Goal: Use online tool/utility: Use online tool/utility

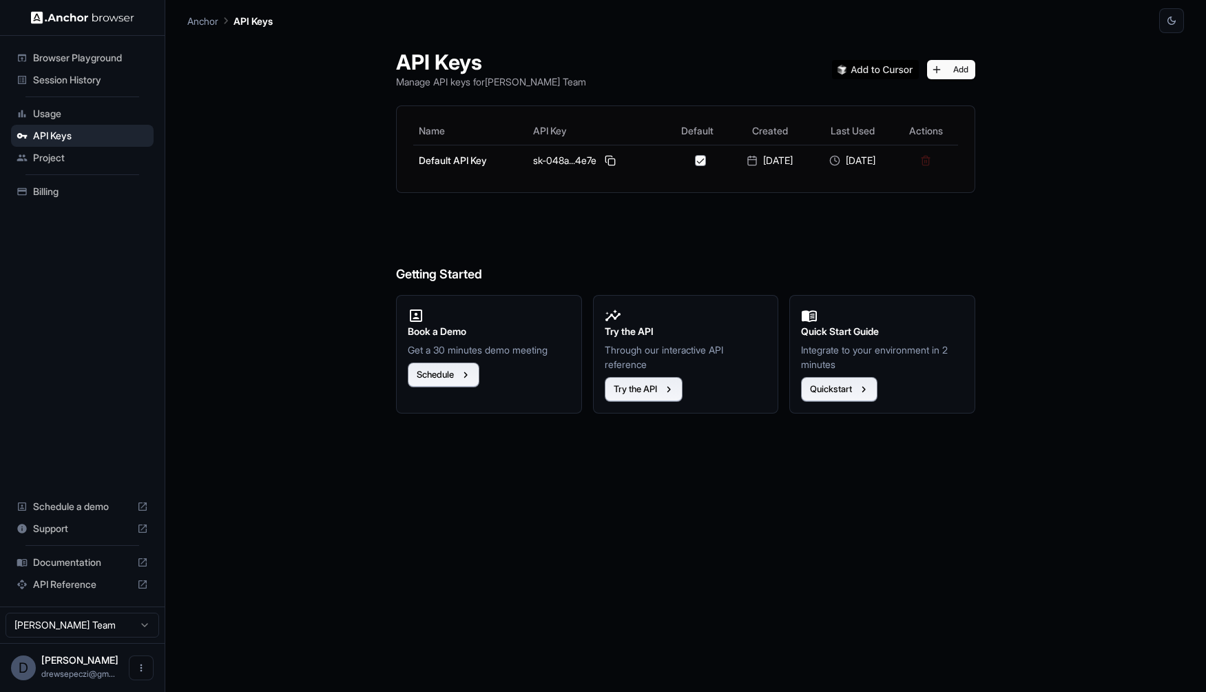
click at [98, 110] on span "Usage" at bounding box center [90, 114] width 115 height 14
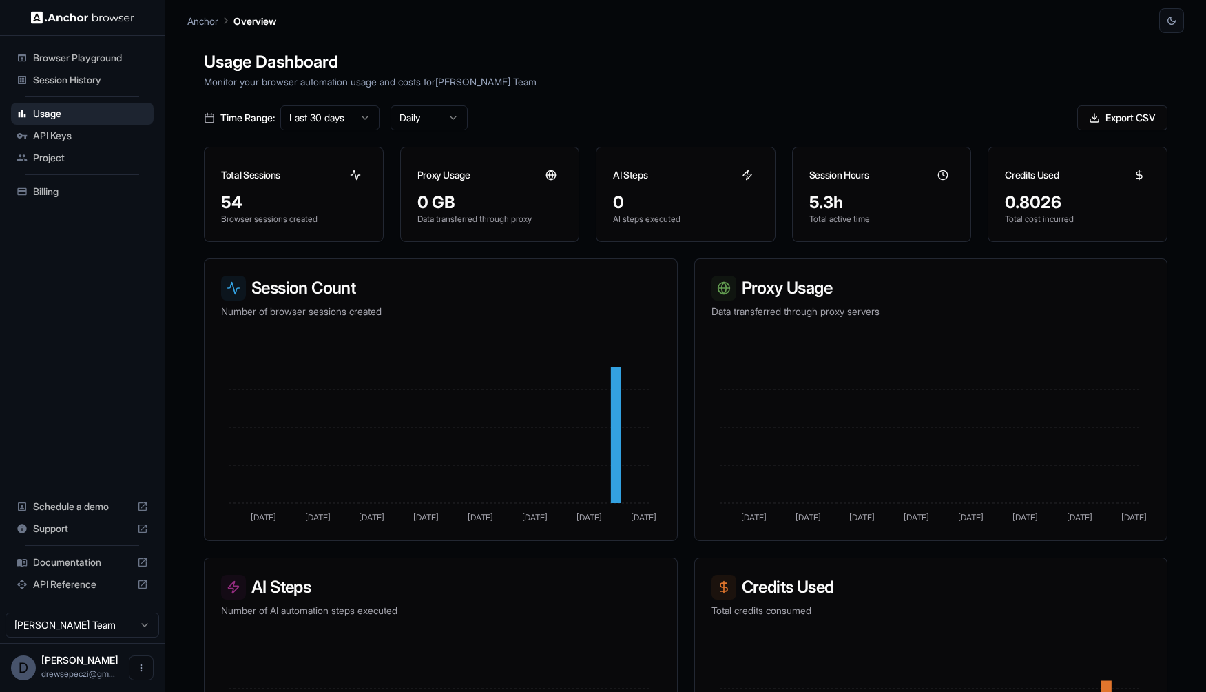
click at [87, 73] on span "Session History" at bounding box center [90, 80] width 115 height 14
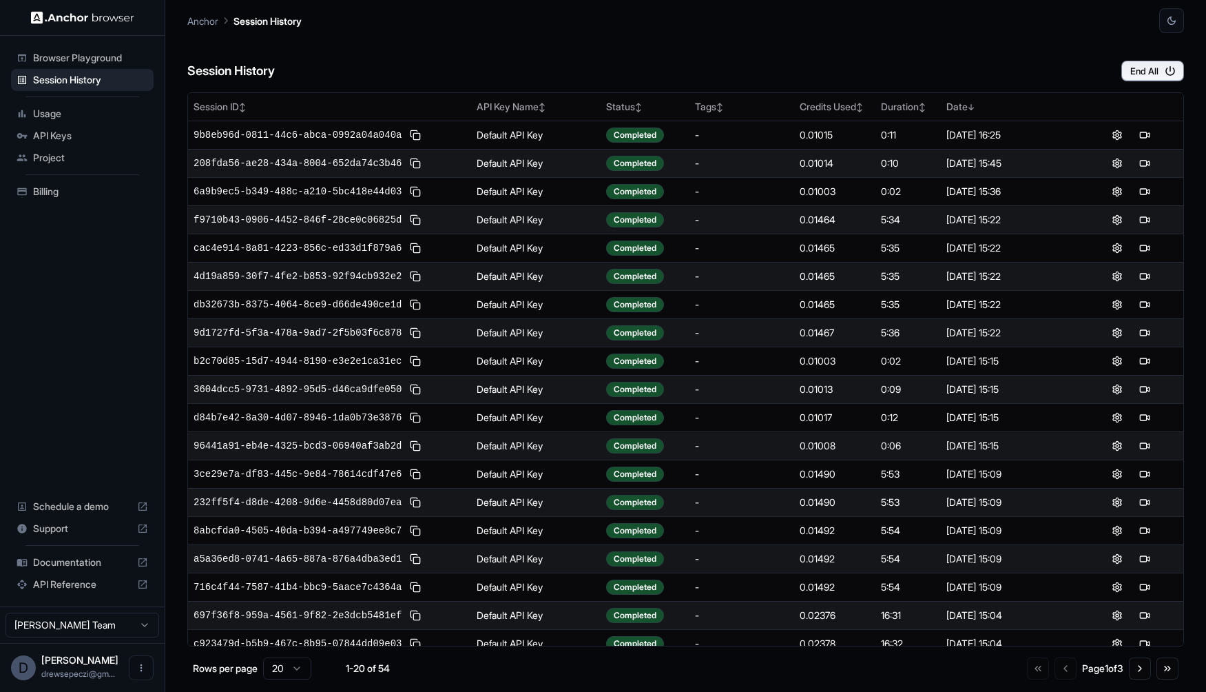
click at [95, 61] on span "Browser Playground" at bounding box center [90, 58] width 115 height 14
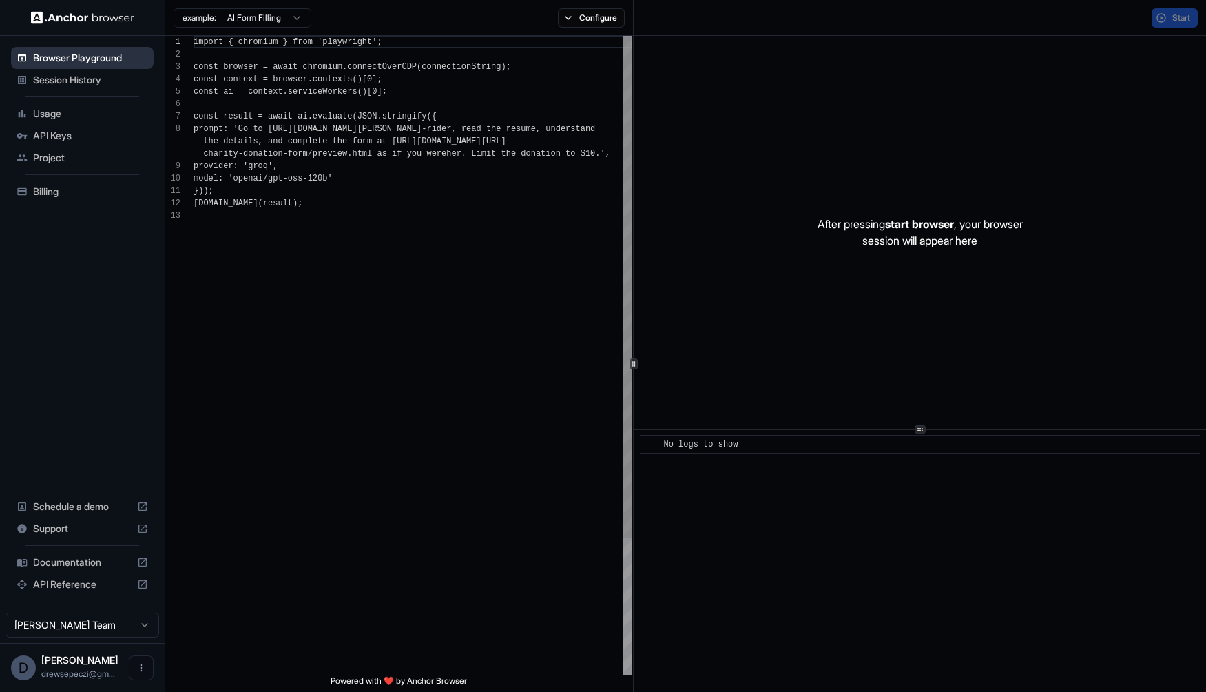
scroll to position [99, 0]
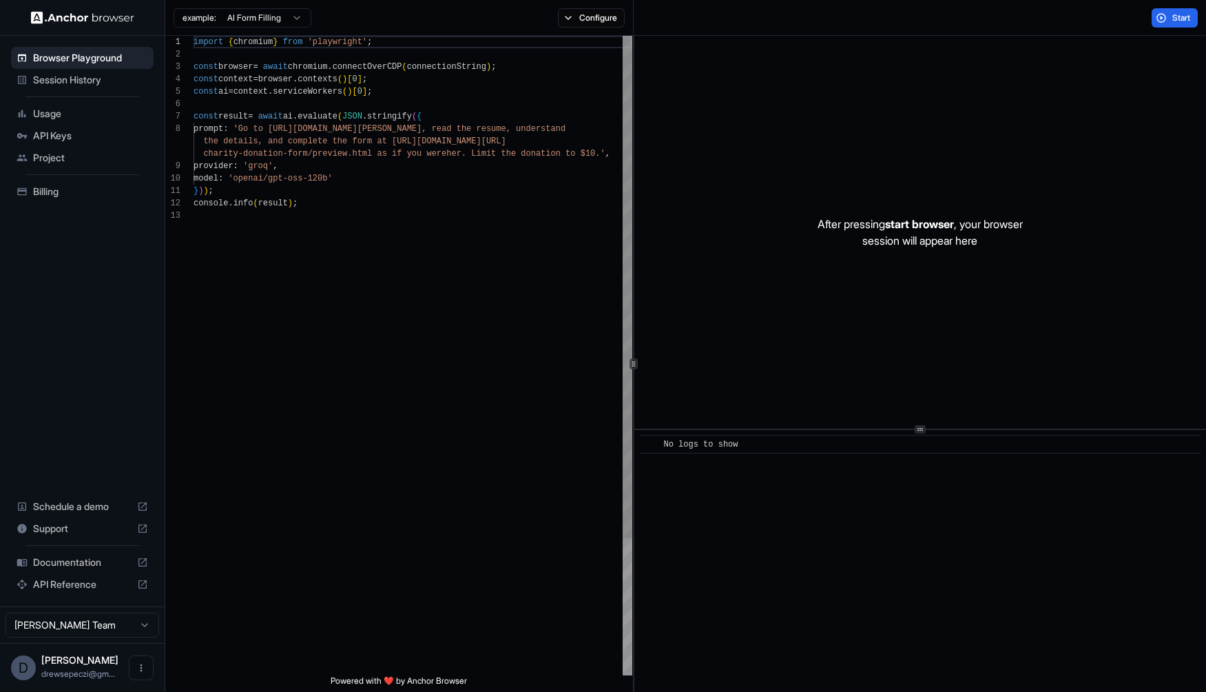
click at [96, 76] on span "Session History" at bounding box center [90, 80] width 115 height 14
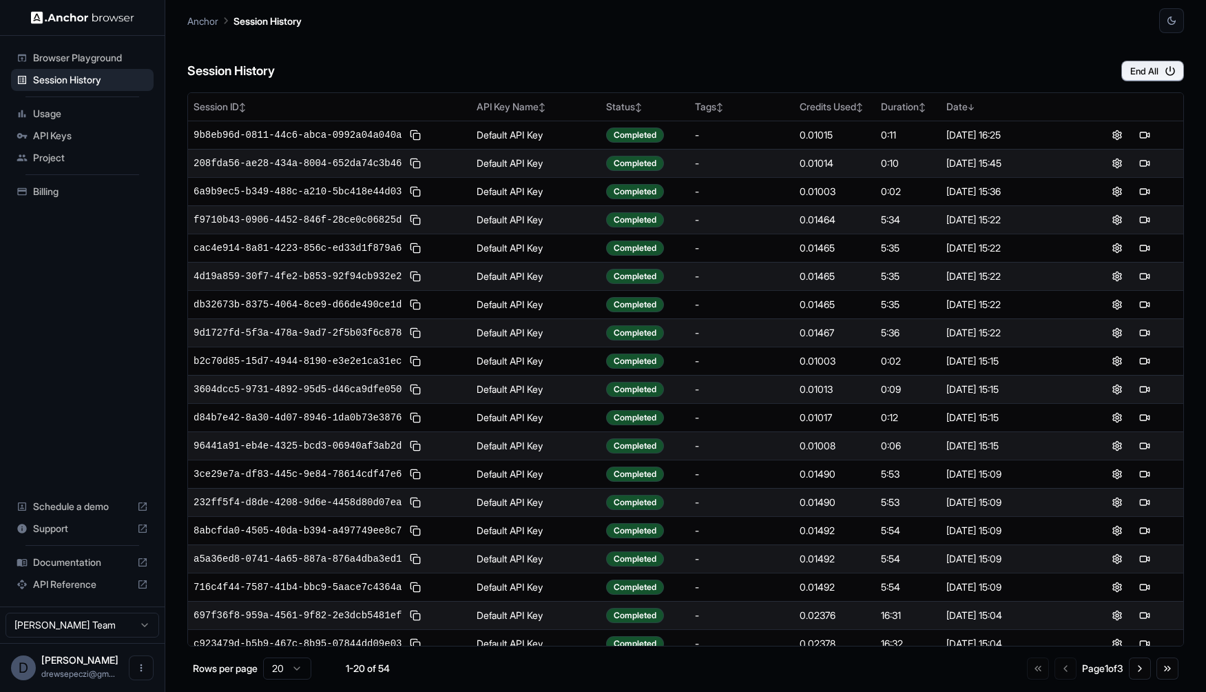
click at [96, 59] on span "Browser Playground" at bounding box center [90, 58] width 115 height 14
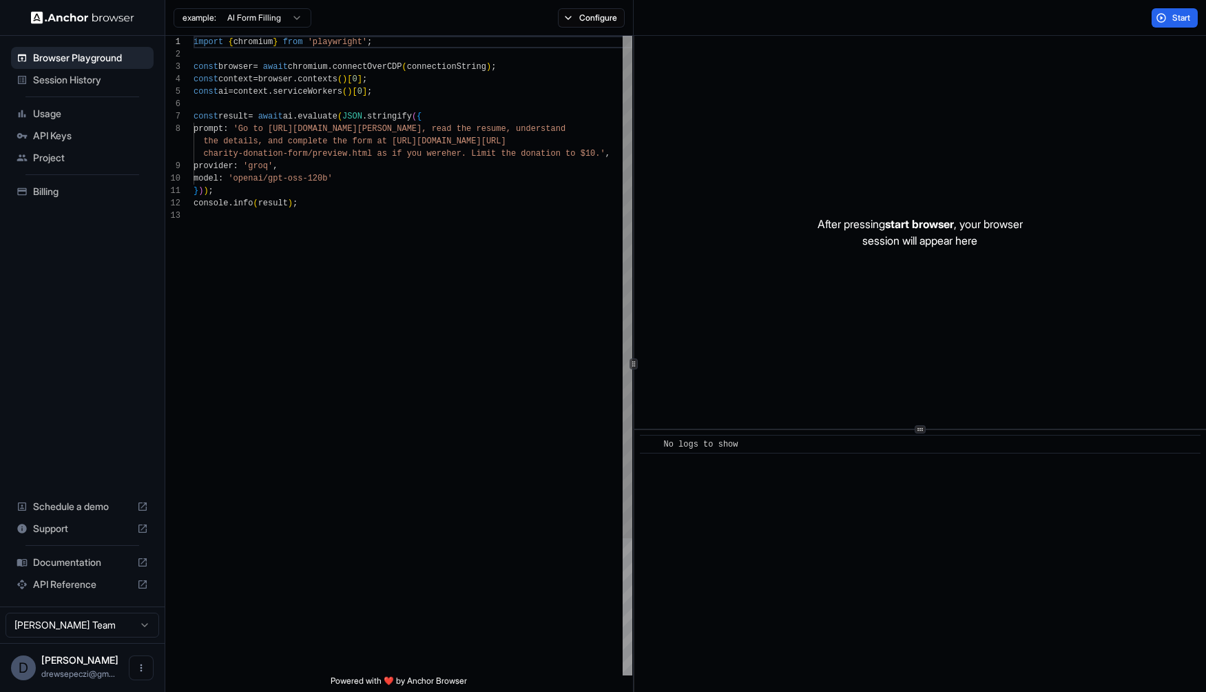
scroll to position [50, 0]
click at [426, 242] on div "import { chromium } from 'playwright' ; const browser = await chromium . connec…" at bounding box center [413, 442] width 439 height 813
drag, startPoint x: 702, startPoint y: 434, endPoint x: 697, endPoint y: 441, distance: 8.4
click at [700, 450] on div "​ No logs to show" at bounding box center [920, 561] width 572 height 262
click at [696, 435] on div "​ No logs to show" at bounding box center [920, 444] width 561 height 19
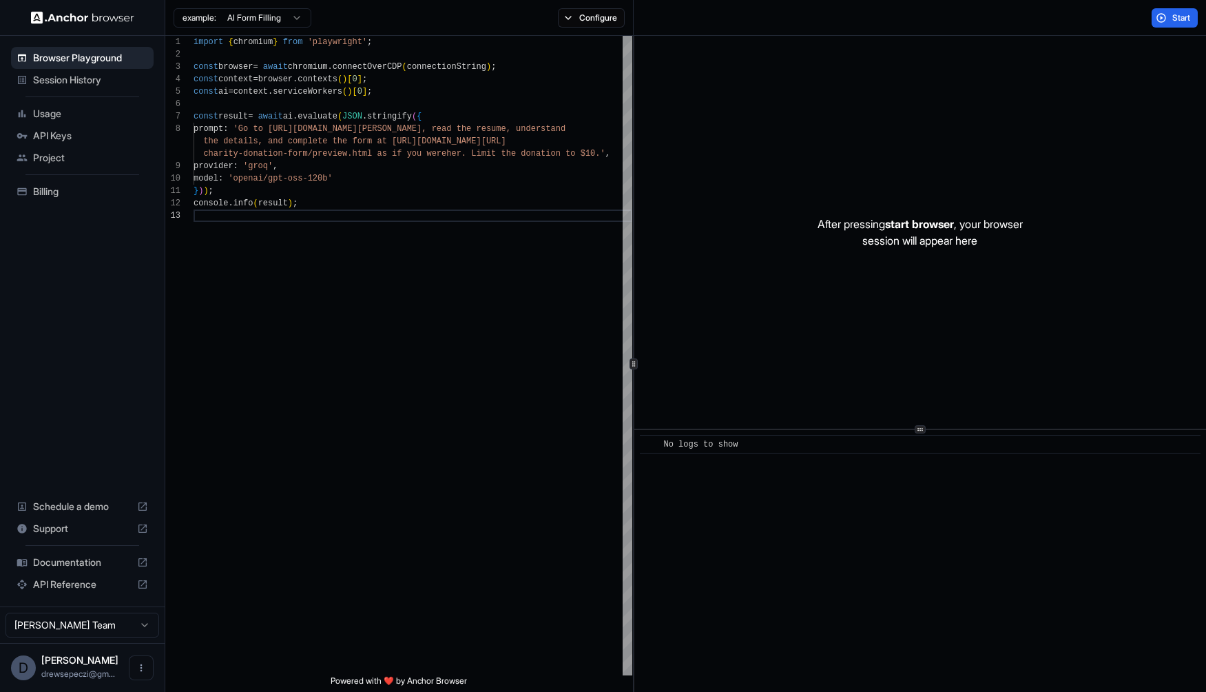
click at [694, 505] on div "​ No logs to show" at bounding box center [920, 561] width 572 height 262
click at [433, 165] on div "import { chromium } from 'playwright' ; const browser = await chromium . connec…" at bounding box center [413, 442] width 439 height 813
drag, startPoint x: 388, startPoint y: 184, endPoint x: 381, endPoint y: 195, distance: 13.4
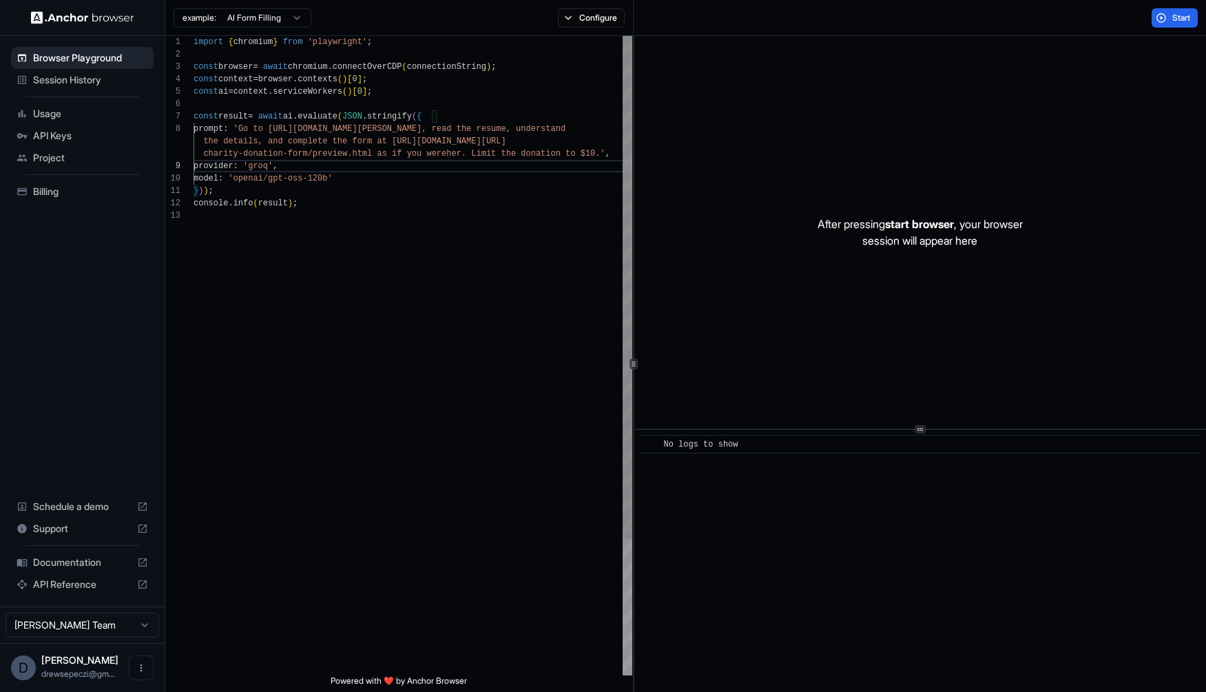
click at [387, 184] on div "import { chromium } from 'playwright' ; const browser = await chromium . connec…" at bounding box center [413, 442] width 439 height 813
click at [263, 11] on html "Browser Playground Session History Usage API Keys Project Billing Schedule a de…" at bounding box center [603, 346] width 1206 height 692
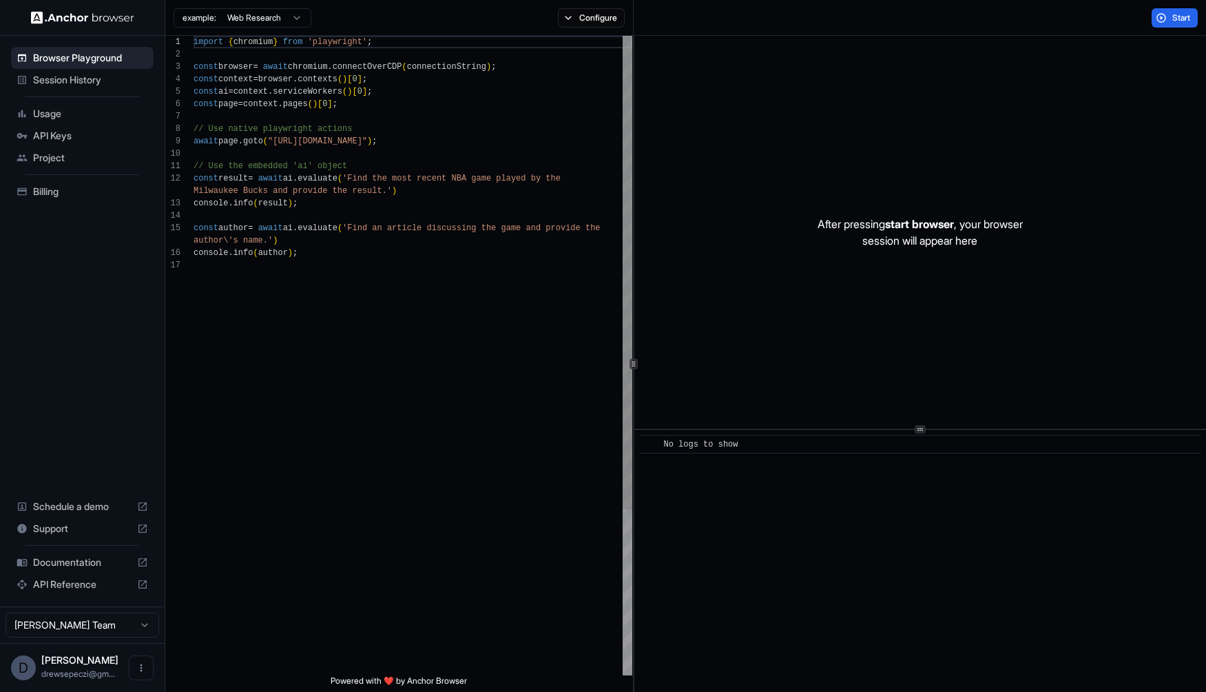
scroll to position [124, 0]
click at [568, 14] on button "Configure" at bounding box center [591, 17] width 67 height 19
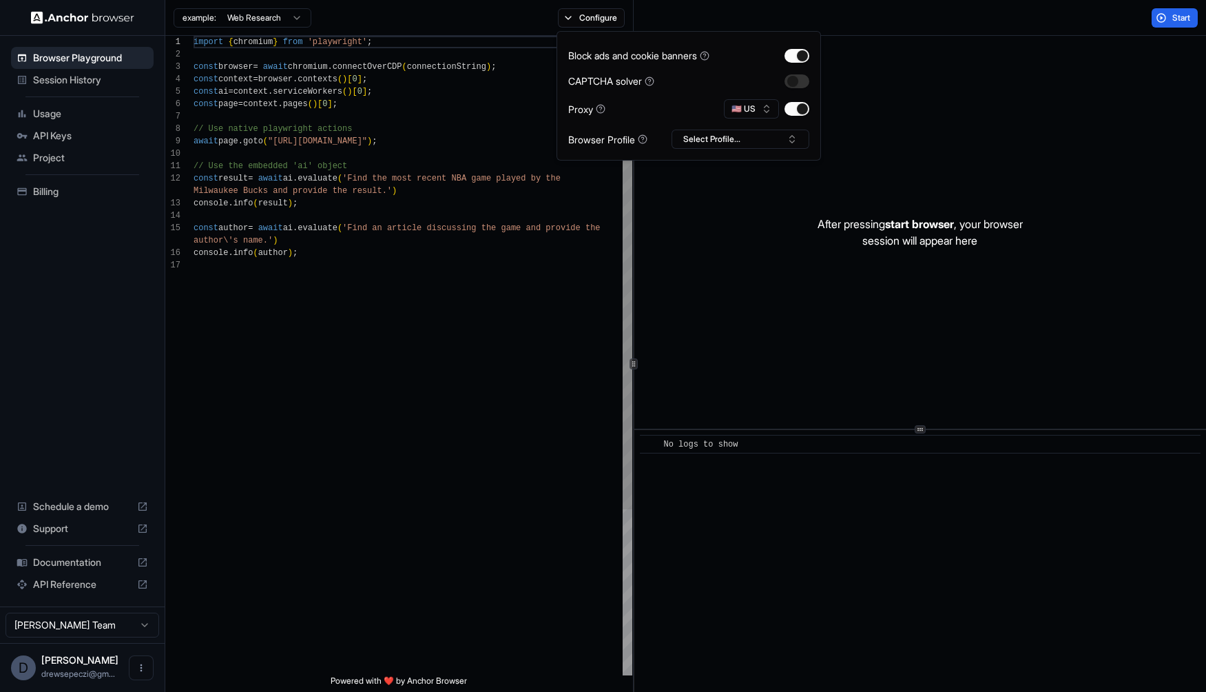
click at [463, 142] on div "import { chromium } from 'playwright' ; const browser = await chromium . connec…" at bounding box center [413, 467] width 439 height 862
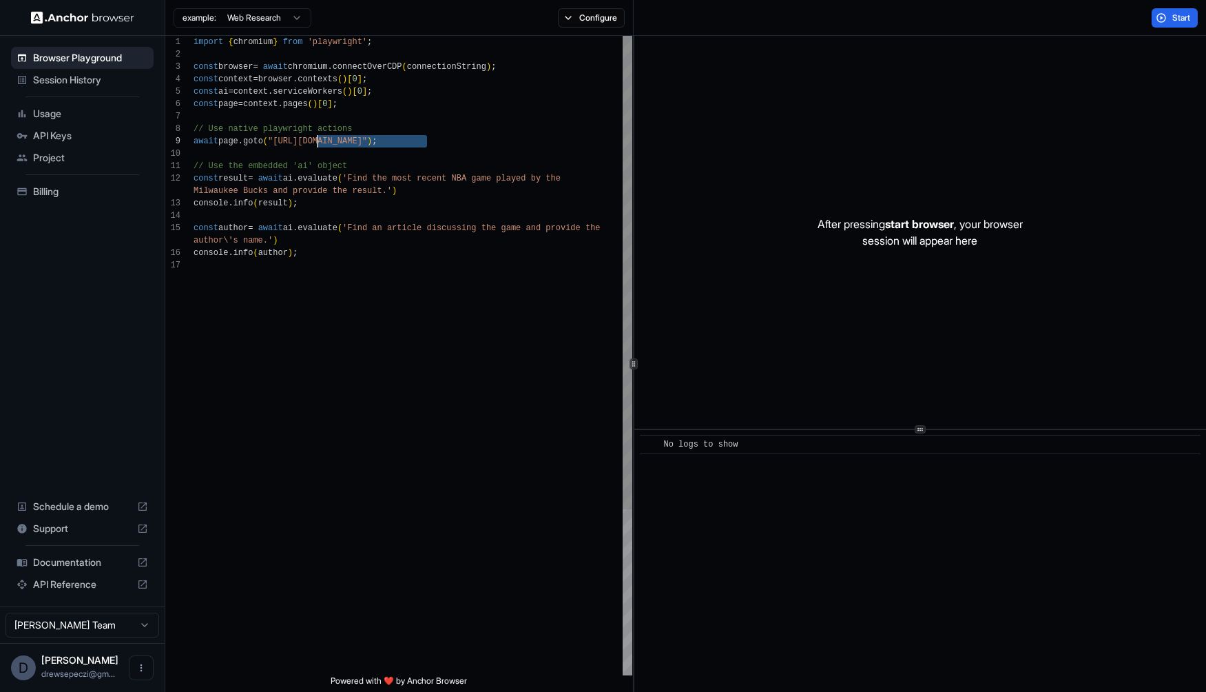
drag, startPoint x: 426, startPoint y: 140, endPoint x: 318, endPoint y: 138, distance: 107.5
click at [318, 138] on div "import { chromium } from 'playwright' ; const browser = await chromium . connec…" at bounding box center [413, 467] width 439 height 862
click at [424, 271] on div "import { chromium } from 'playwright' ; const browser = await chromium . connec…" at bounding box center [413, 467] width 439 height 862
drag, startPoint x: 464, startPoint y: 176, endPoint x: 492, endPoint y: 175, distance: 27.6
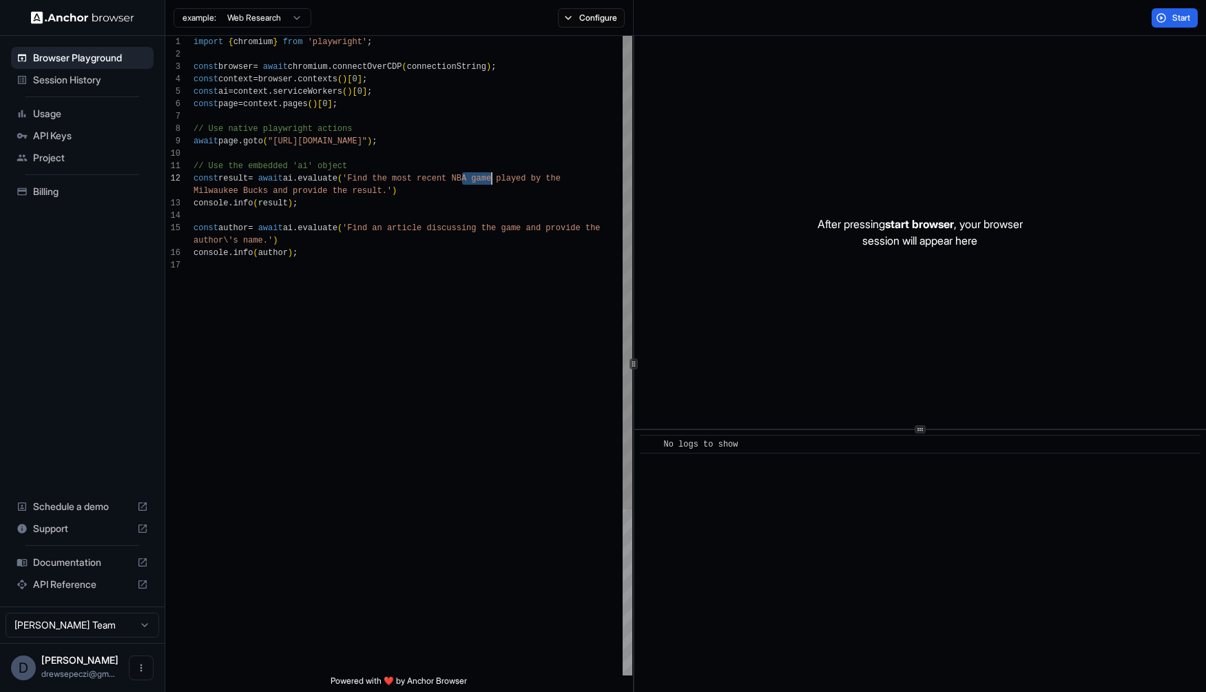
click at [492, 175] on div "import { chromium } from 'playwright' ; const browser = await chromium . connec…" at bounding box center [413, 467] width 439 height 862
click at [489, 176] on div "import { chromium } from 'playwright' ; const browser = await chromium . connec…" at bounding box center [413, 467] width 439 height 862
drag, startPoint x: 468, startPoint y: 176, endPoint x: 504, endPoint y: 176, distance: 35.8
click at [504, 176] on div "import { chromium } from 'playwright' ; const browser = await chromium . connec…" at bounding box center [413, 467] width 439 height 862
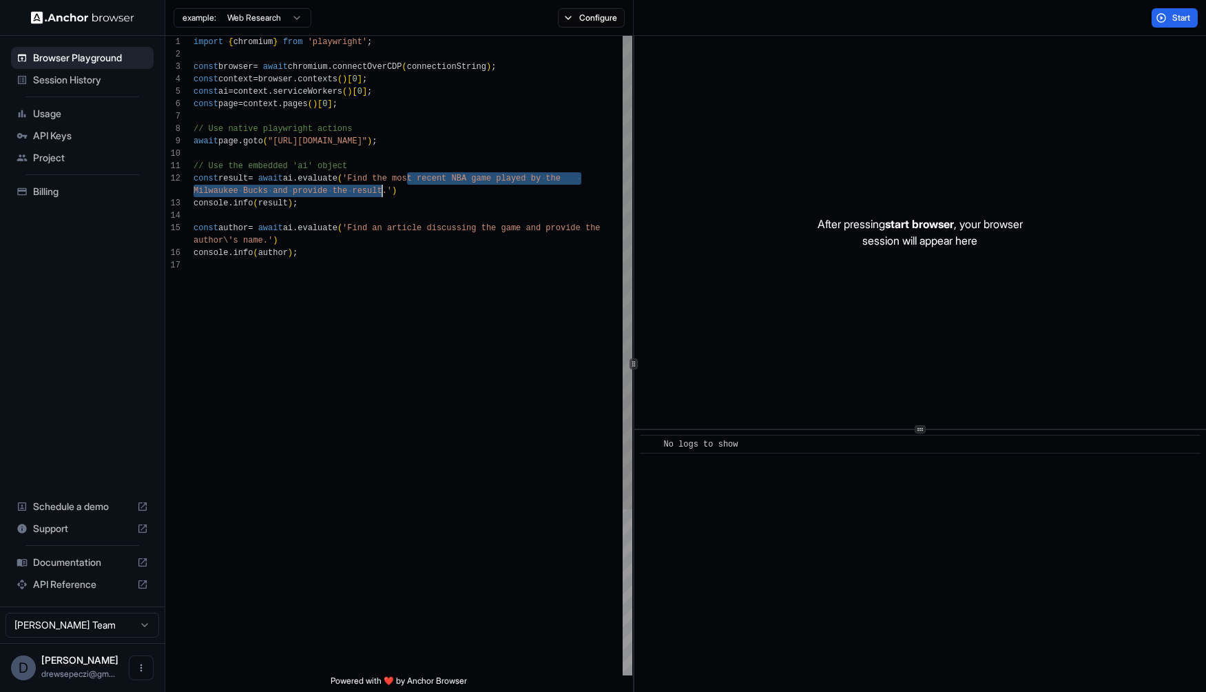
drag, startPoint x: 408, startPoint y: 174, endPoint x: 382, endPoint y: 190, distance: 30.0
click at [382, 190] on div "import { chromium } from 'playwright' ; const browser = await chromium . connec…" at bounding box center [413, 467] width 439 height 862
click at [470, 261] on div "import { chromium } from 'playwright' ; const browser = await chromium . connec…" at bounding box center [413, 467] width 439 height 862
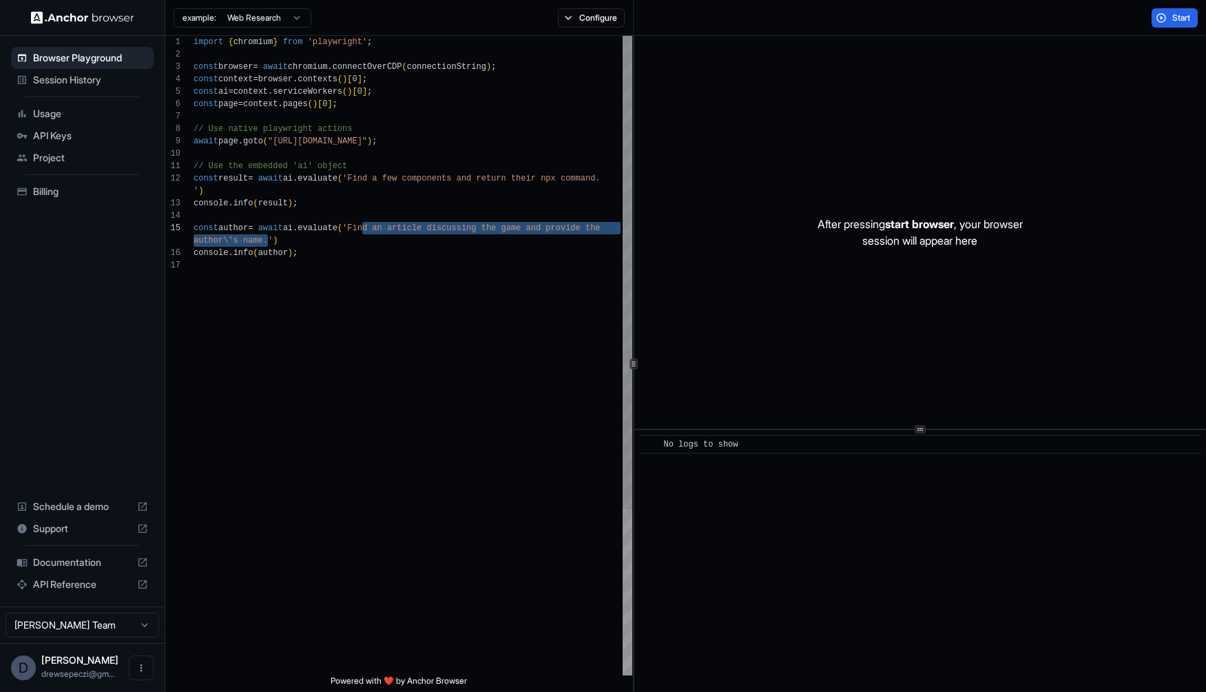
drag, startPoint x: 267, startPoint y: 241, endPoint x: 364, endPoint y: 226, distance: 99.0
click at [364, 226] on div "import { chromium } from 'playwright' ; const browser = await chromium . connec…" at bounding box center [413, 467] width 439 height 862
click at [424, 247] on div "import { chromium } from 'playwright' ; const browser = await chromium . connec…" at bounding box center [413, 461] width 439 height 850
click at [1170, 21] on button "Start" at bounding box center [1175, 17] width 46 height 19
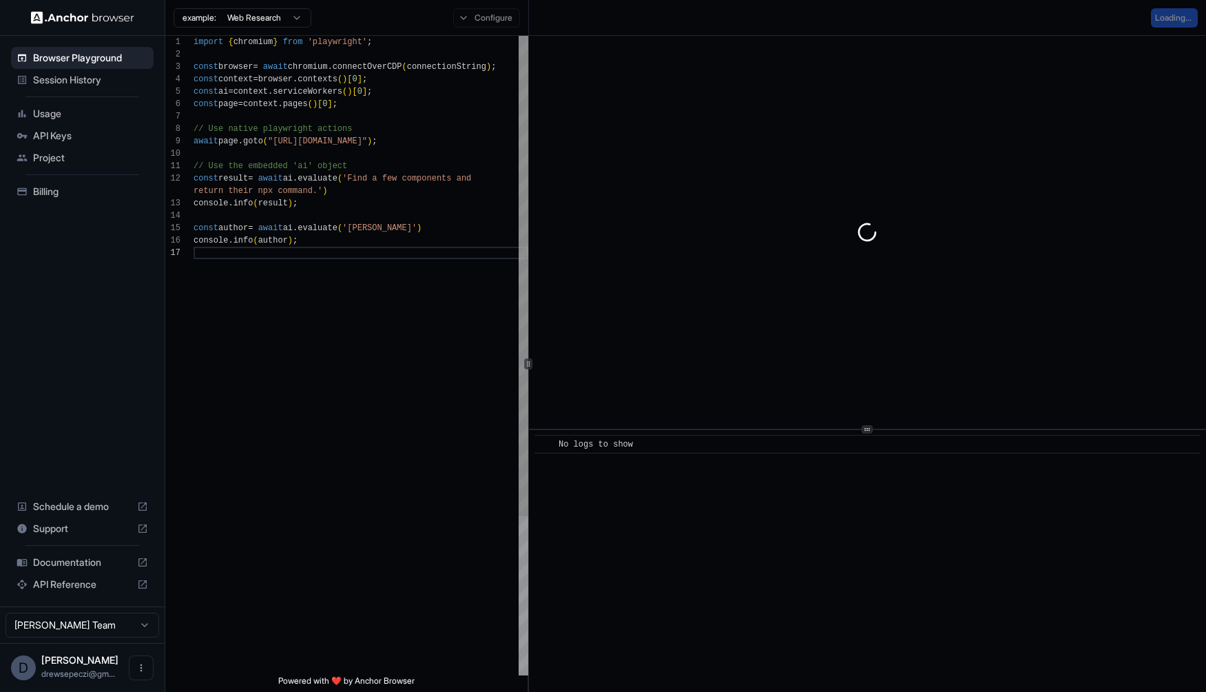
click at [528, 473] on div at bounding box center [528, 364] width 1 height 656
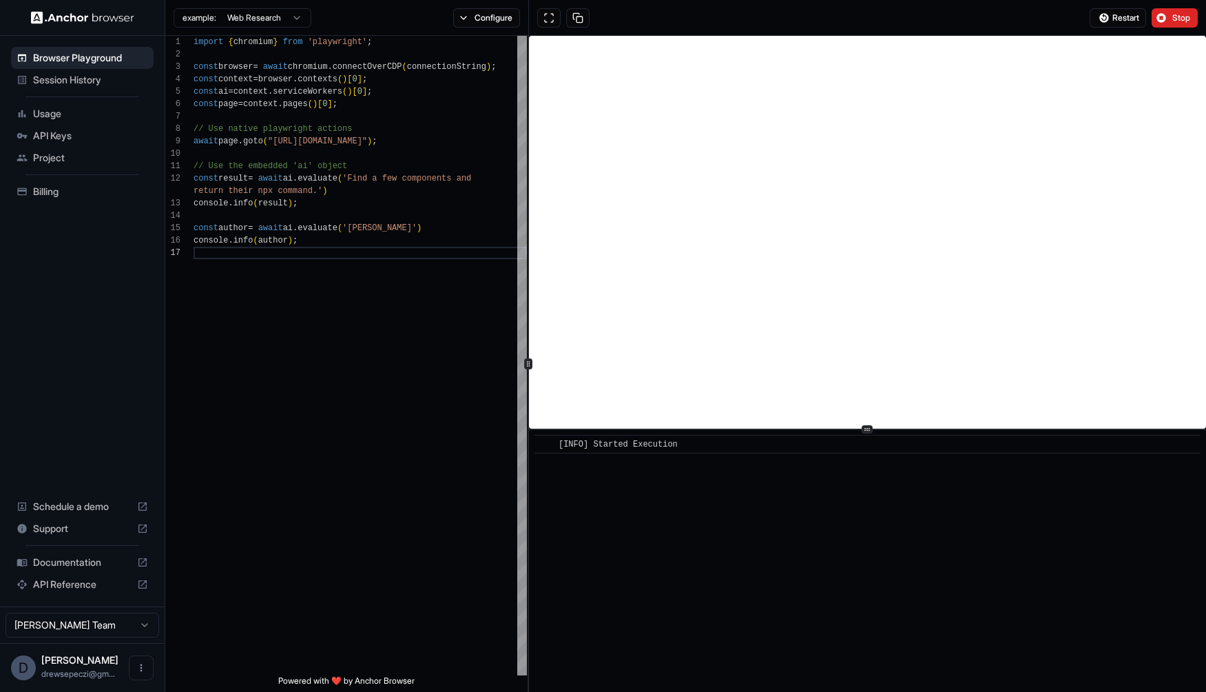
click at [592, 455] on div "​ [INFO] Started Execution" at bounding box center [867, 561] width 677 height 262
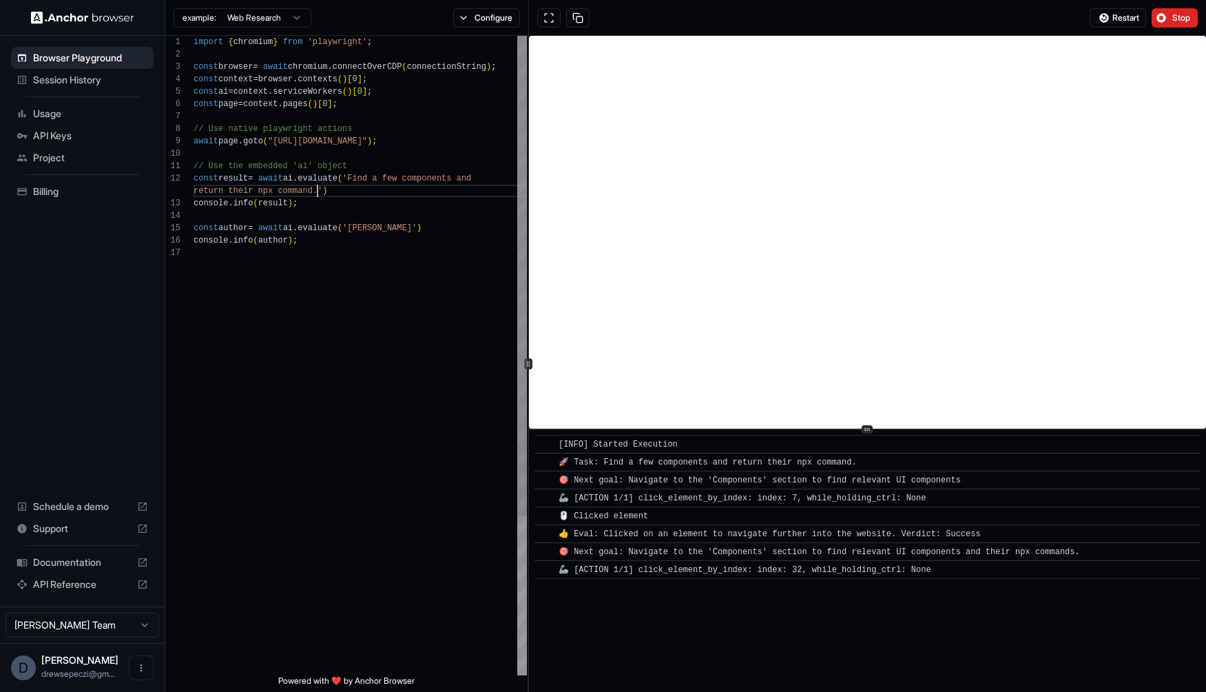
click at [317, 190] on div "import { chromium } from 'playwright' ; const browser = await chromium . connec…" at bounding box center [360, 461] width 333 height 850
click at [468, 176] on div "import { chromium } from 'playwright' ; const browser = await chromium . connec…" at bounding box center [360, 461] width 333 height 850
click at [421, 226] on div "import { chromium } from 'playwright' ; const browser = await chromium . connec…" at bounding box center [360, 461] width 333 height 850
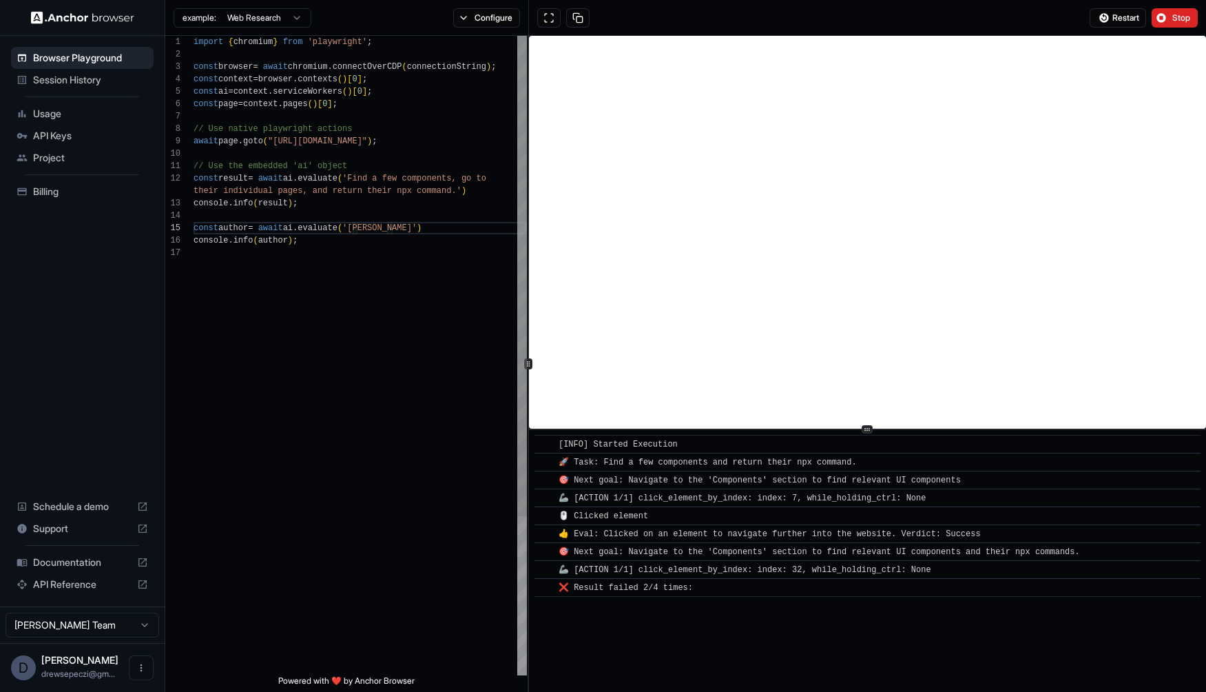
scroll to position [87, 0]
click at [431, 284] on div "import { chromium } from 'playwright' ; const browser = await chromium . connec…" at bounding box center [360, 461] width 333 height 850
click at [800, 471] on div "​ 🎯 Next goal: Navigate to the 'Components' section to find relevant UI compone…" at bounding box center [867, 479] width 666 height 19
click at [83, 118] on span "Usage" at bounding box center [90, 114] width 115 height 14
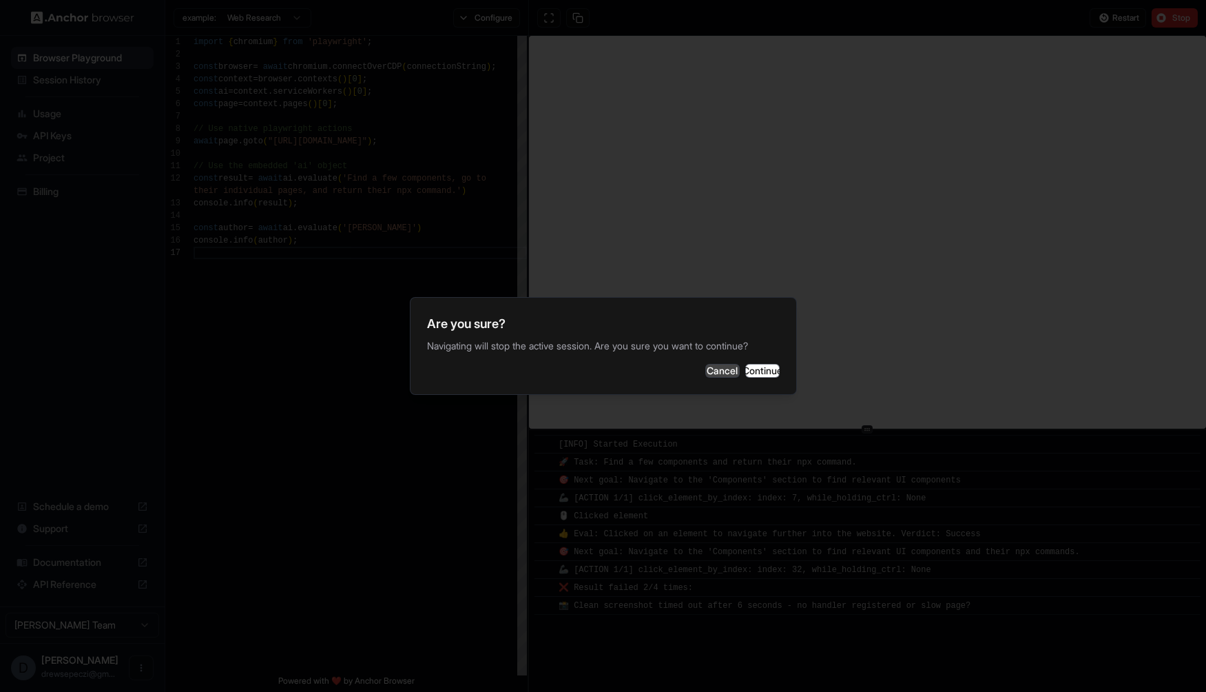
click at [705, 372] on button "Cancel" at bounding box center [722, 371] width 34 height 14
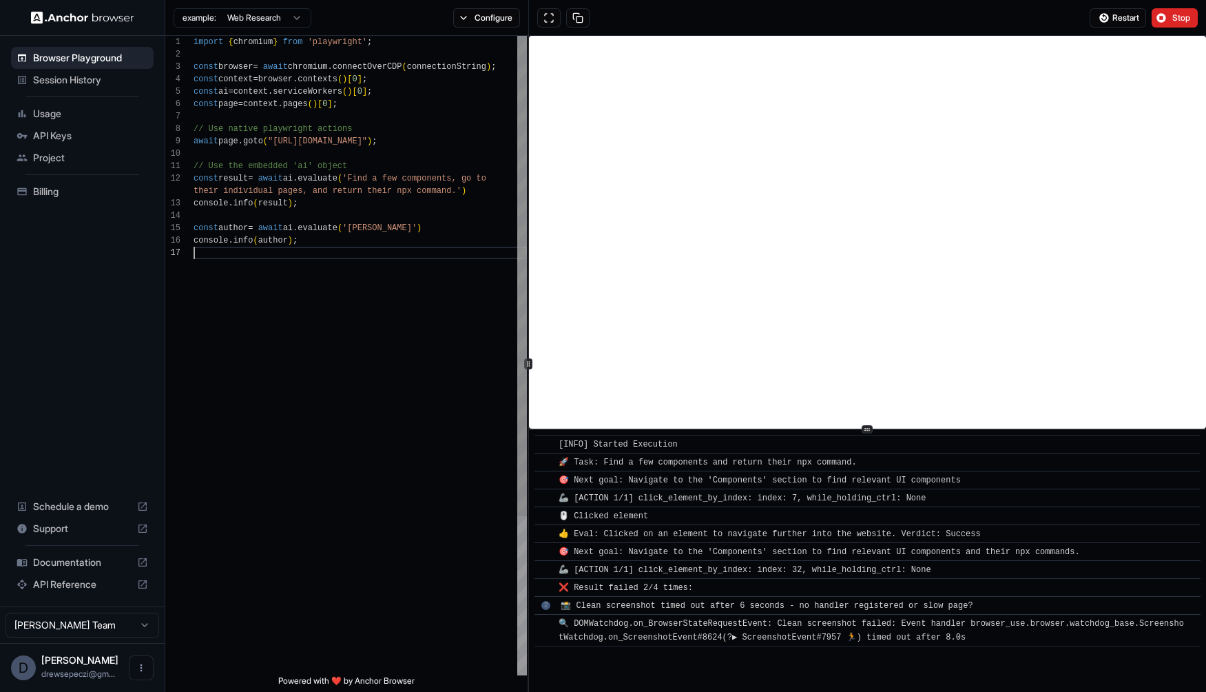
click at [364, 300] on div "import { chromium } from 'playwright' ; const browser = await chromium . connec…" at bounding box center [360, 461] width 333 height 850
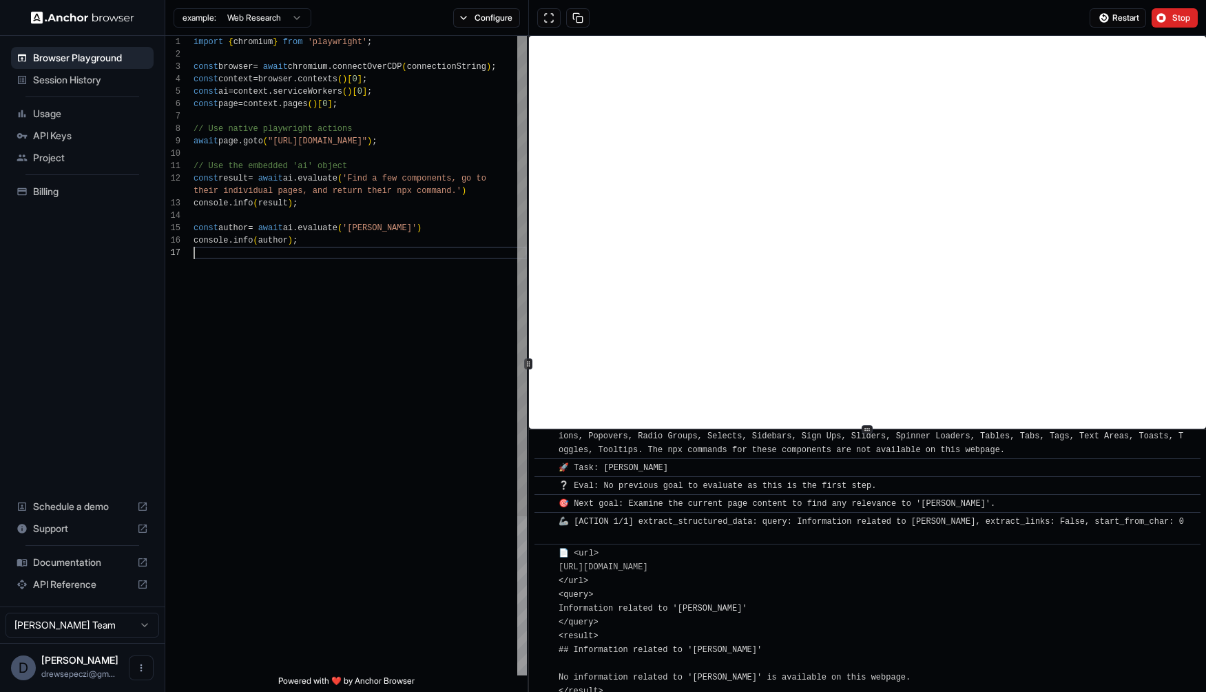
scroll to position [62, 0]
click at [366, 229] on div "import { chromium } from 'playwright' ; const browser = await chromium . connec…" at bounding box center [360, 461] width 333 height 850
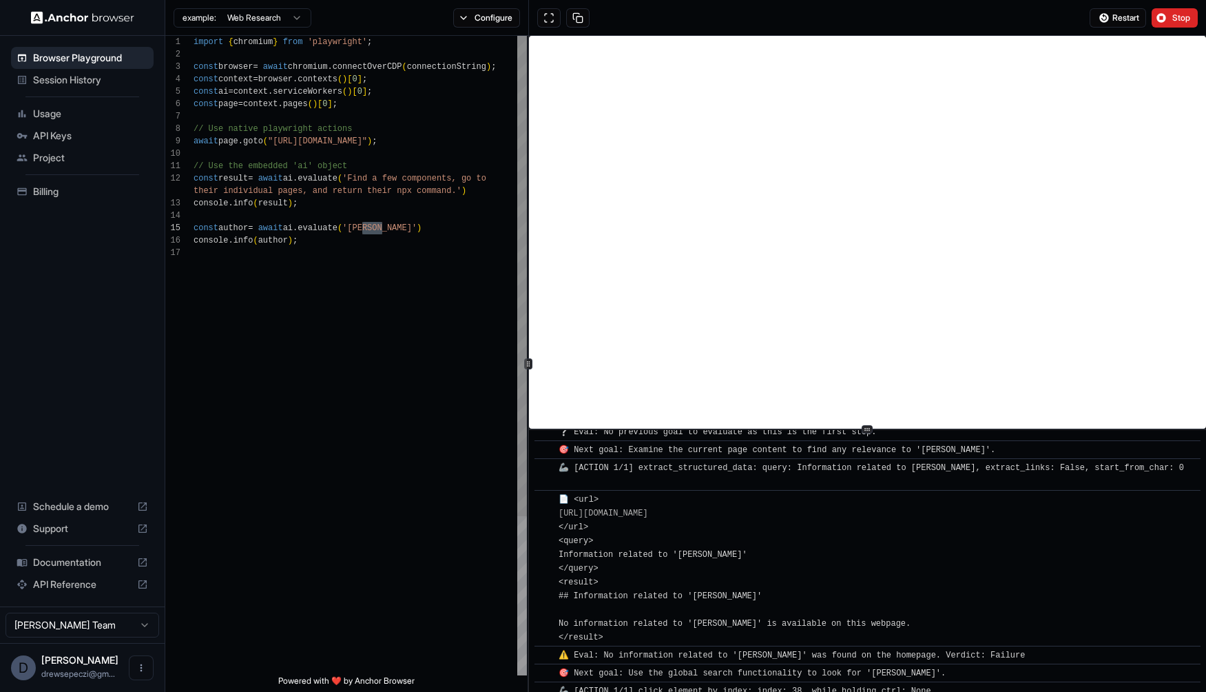
scroll to position [1485, 0]
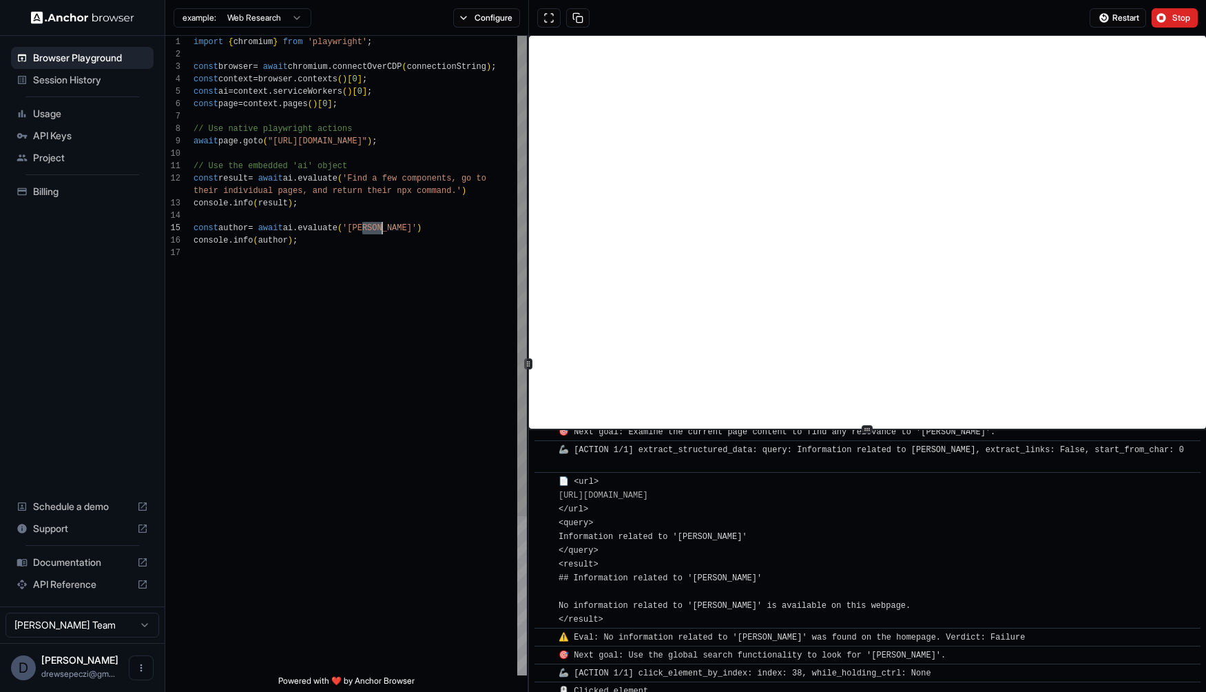
click at [366, 229] on div "import { chromium } from 'playwright' ; const browser = await chromium . connec…" at bounding box center [360, 461] width 333 height 850
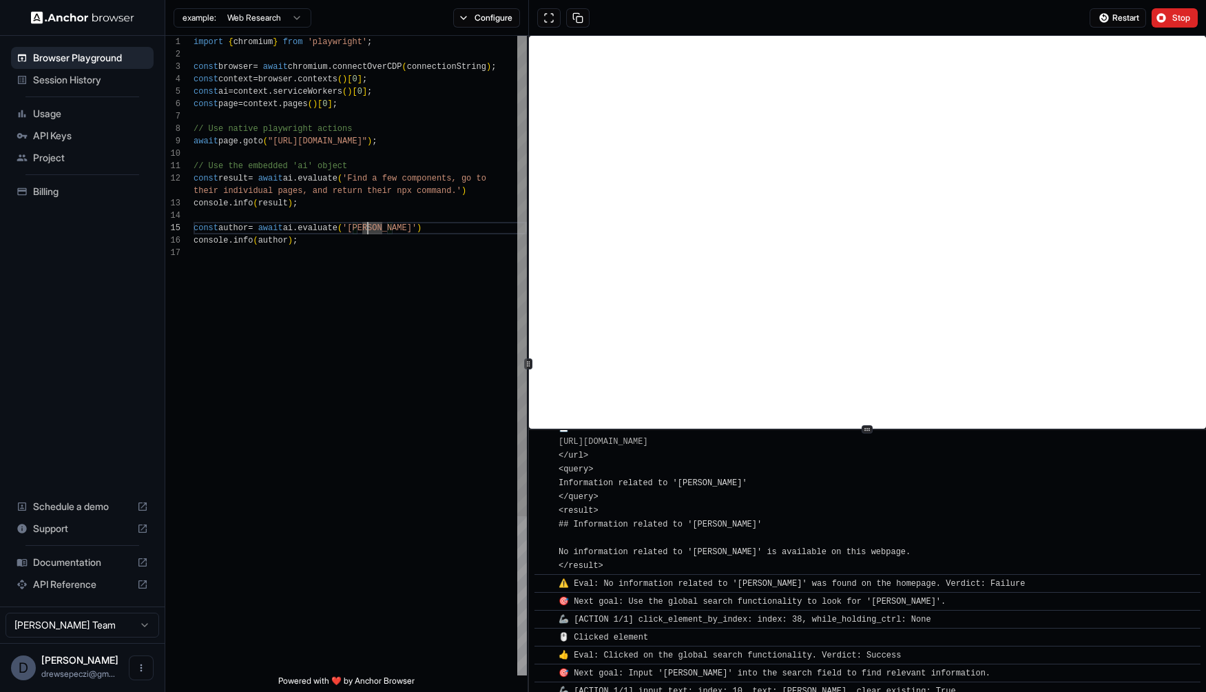
scroll to position [1557, 0]
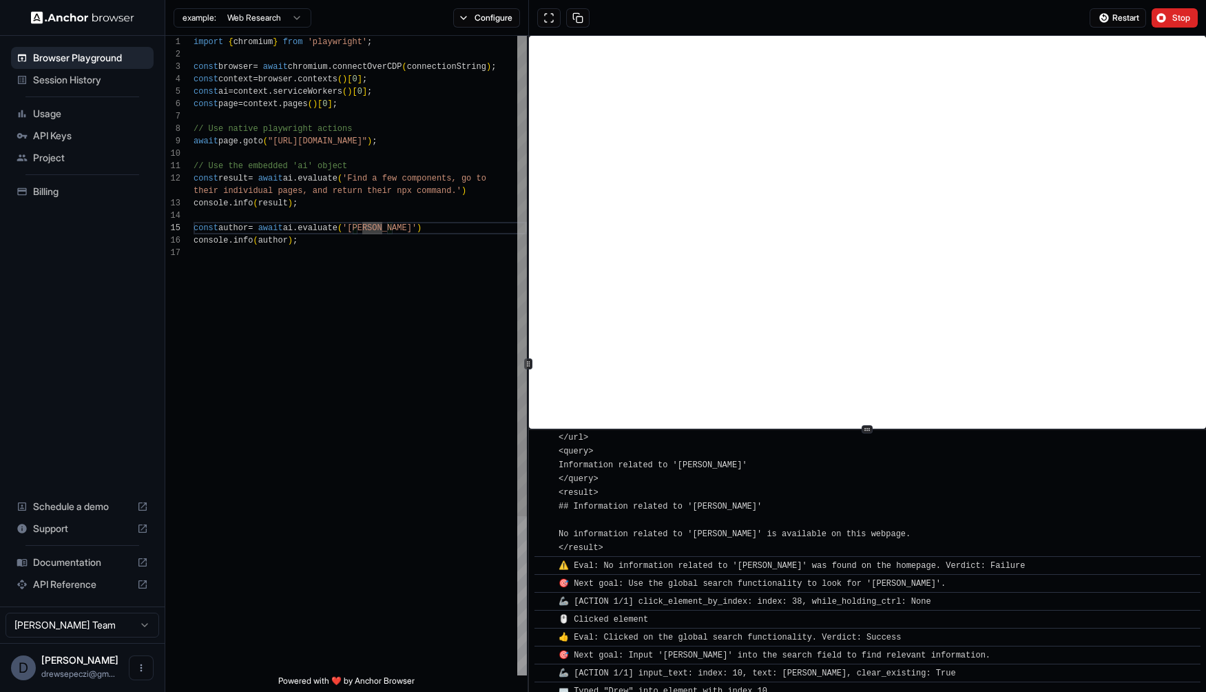
click at [367, 230] on div "import { chromium } from 'playwright' ; const browser = await chromium . connec…" at bounding box center [360, 461] width 333 height 850
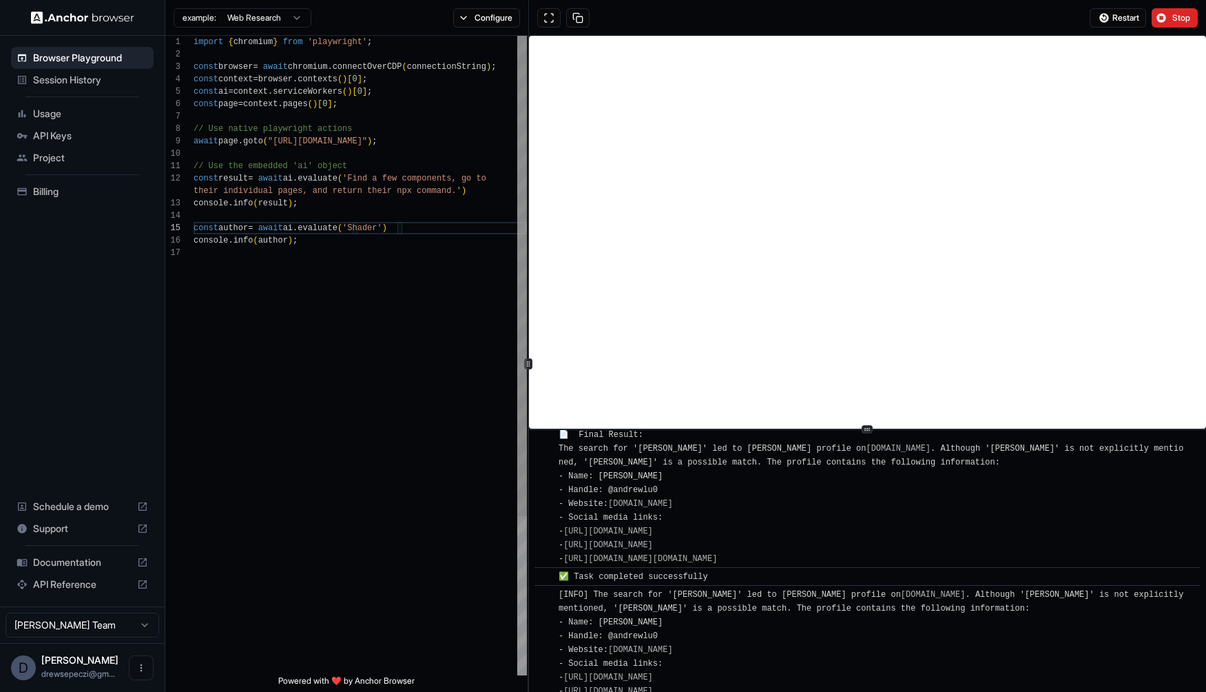
scroll to position [2321, 0]
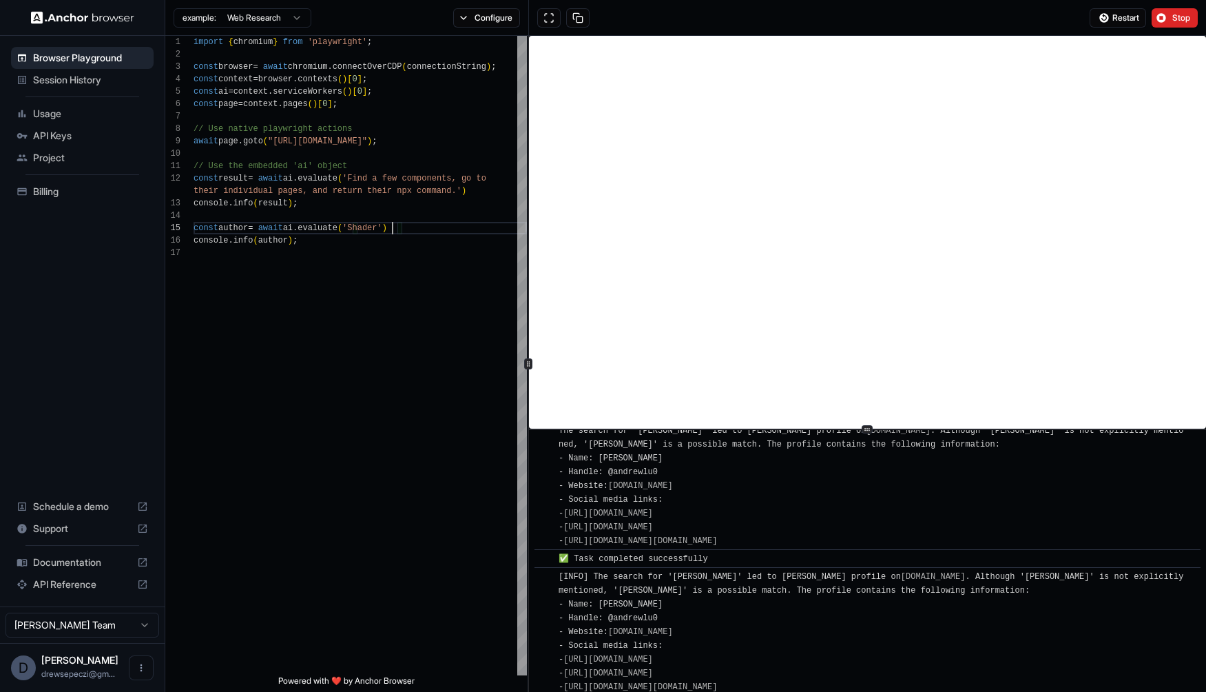
type textarea "**********"
click at [274, 16] on html "Browser Playground Session History Usage API Keys Project Billing Schedule a de…" at bounding box center [603, 346] width 1206 height 692
click at [291, 9] on html "Browser Playground Session History Usage API Keys Project Billing Schedule a de…" at bounding box center [603, 346] width 1206 height 692
click at [506, 15] on button "Configure" at bounding box center [486, 17] width 67 height 19
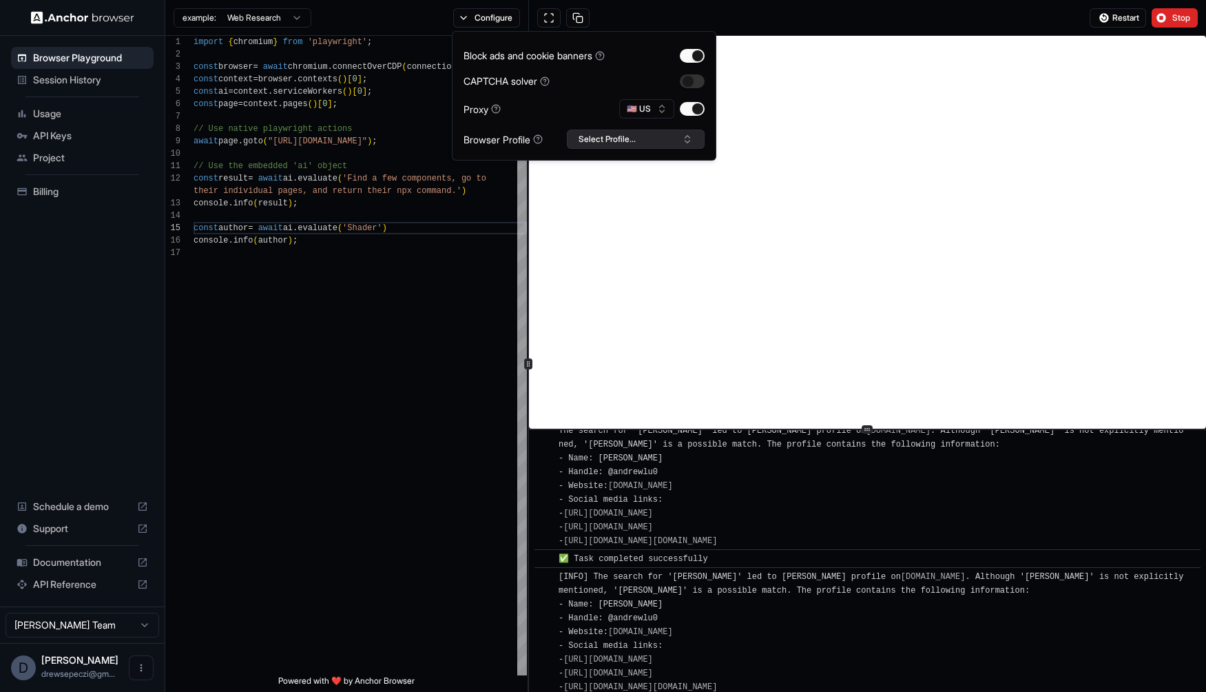
click at [621, 141] on button "Select Profile..." at bounding box center [636, 138] width 138 height 19
click at [488, 10] on button "Configure" at bounding box center [486, 17] width 67 height 19
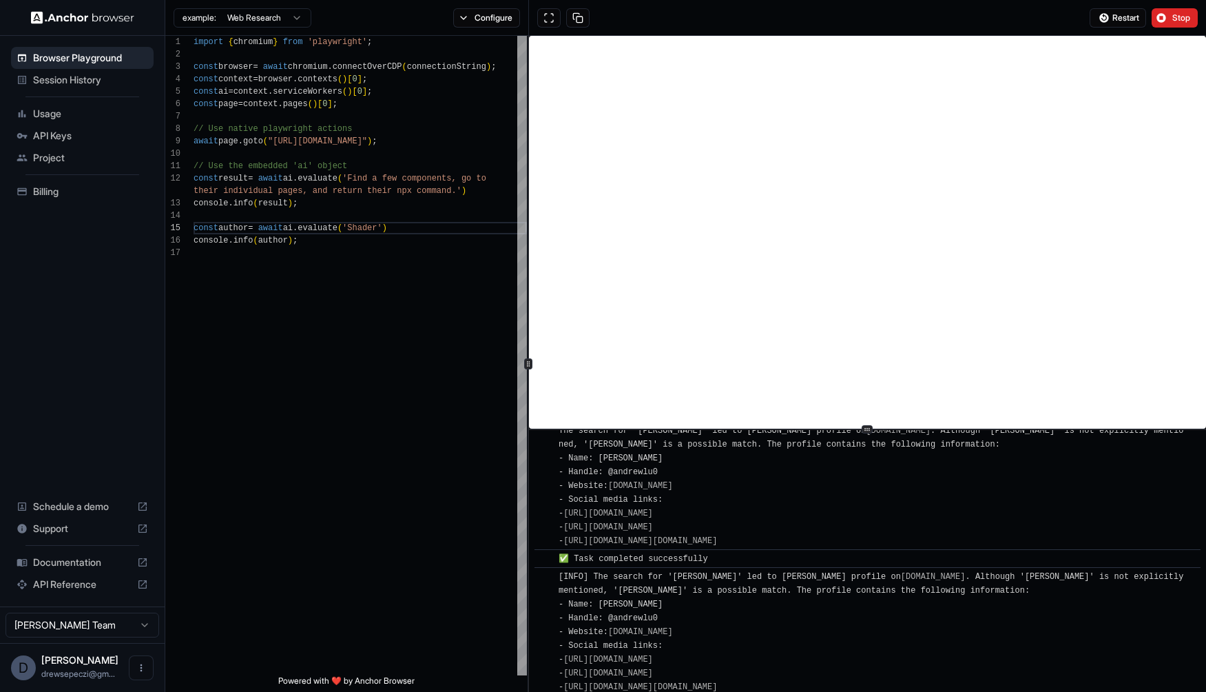
click at [851, 612] on div "[INFO] The search for '[PERSON_NAME]' led to [PERSON_NAME] profile on [DOMAIN_N…" at bounding box center [872, 632] width 627 height 124
click at [1164, 12] on button "Stop" at bounding box center [1175, 17] width 46 height 19
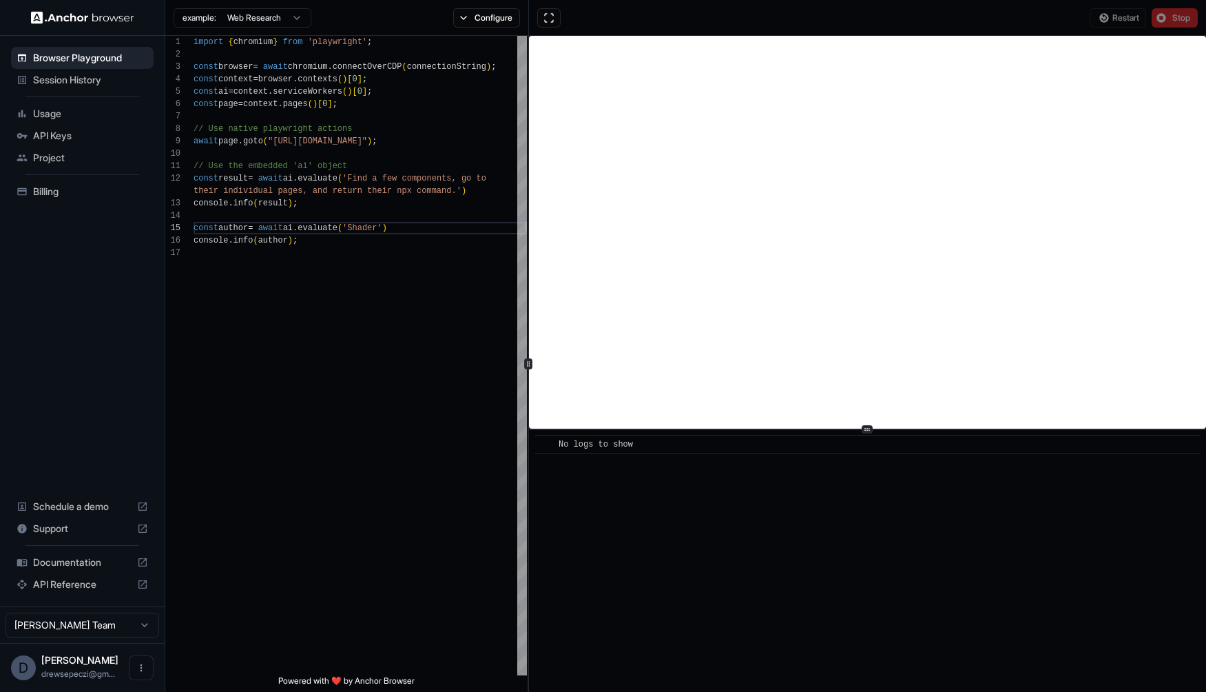
scroll to position [0, 0]
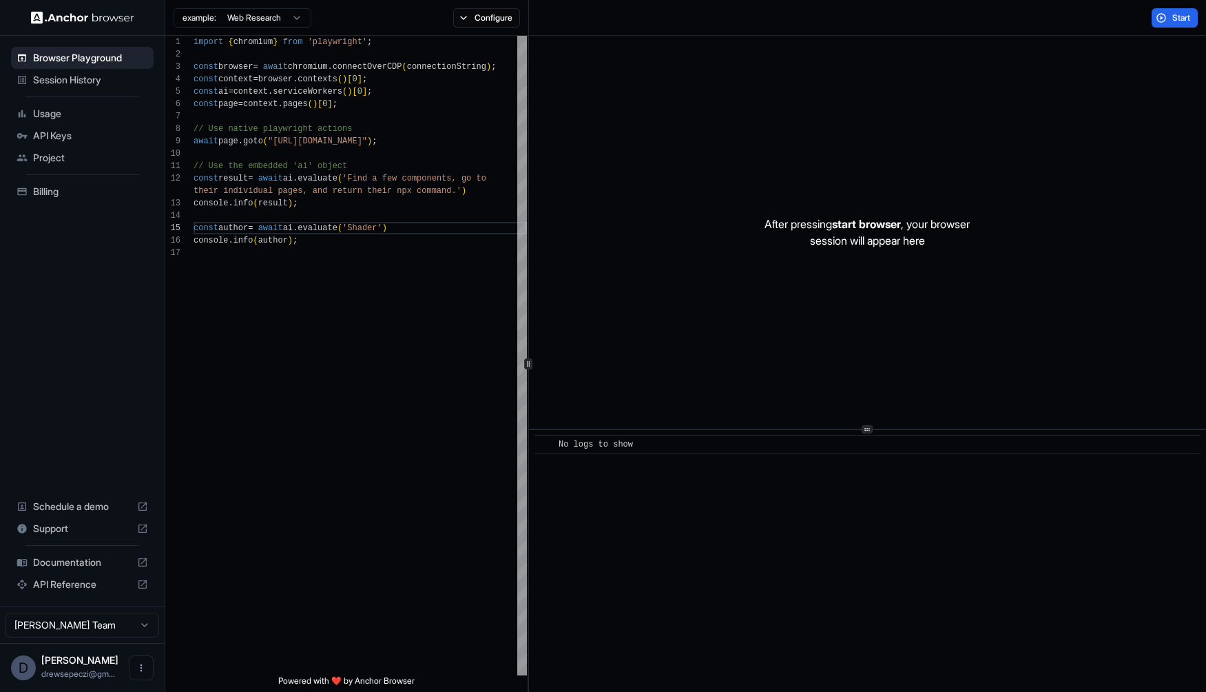
click at [84, 83] on span "Session History" at bounding box center [90, 80] width 115 height 14
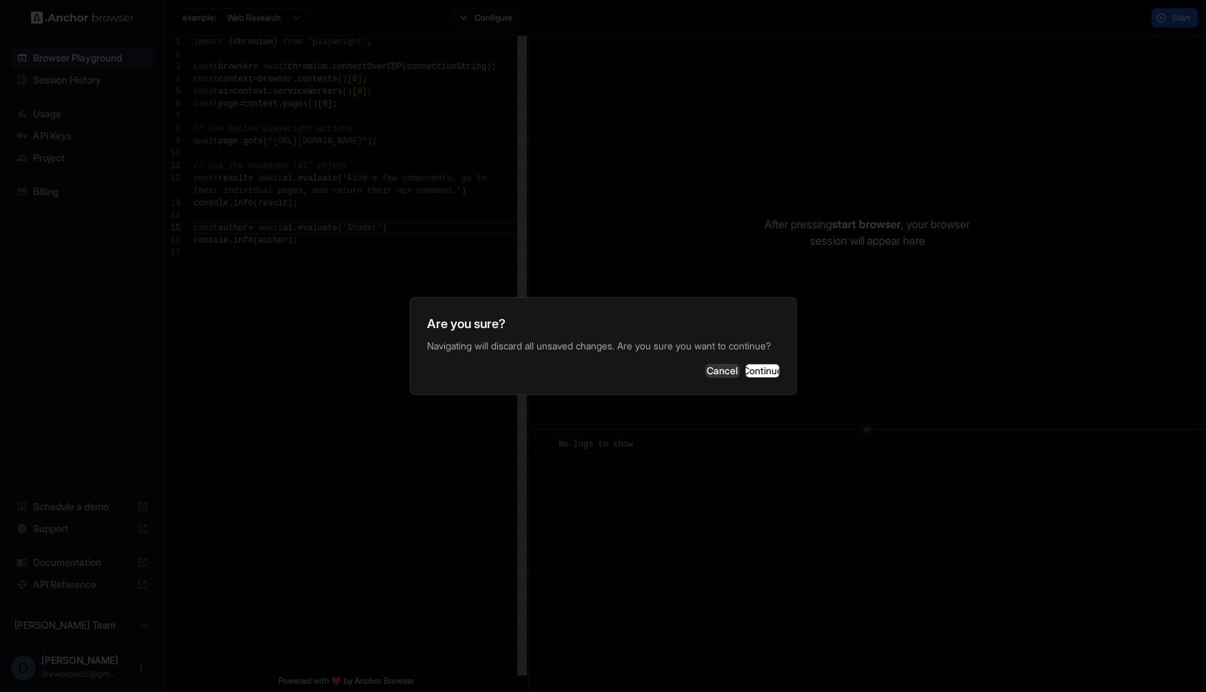
click at [768, 395] on div "Are you sure? Navigating will discard all unsaved changes. Are you sure you wan…" at bounding box center [603, 346] width 387 height 98
click at [760, 377] on button "Continue" at bounding box center [762, 371] width 34 height 14
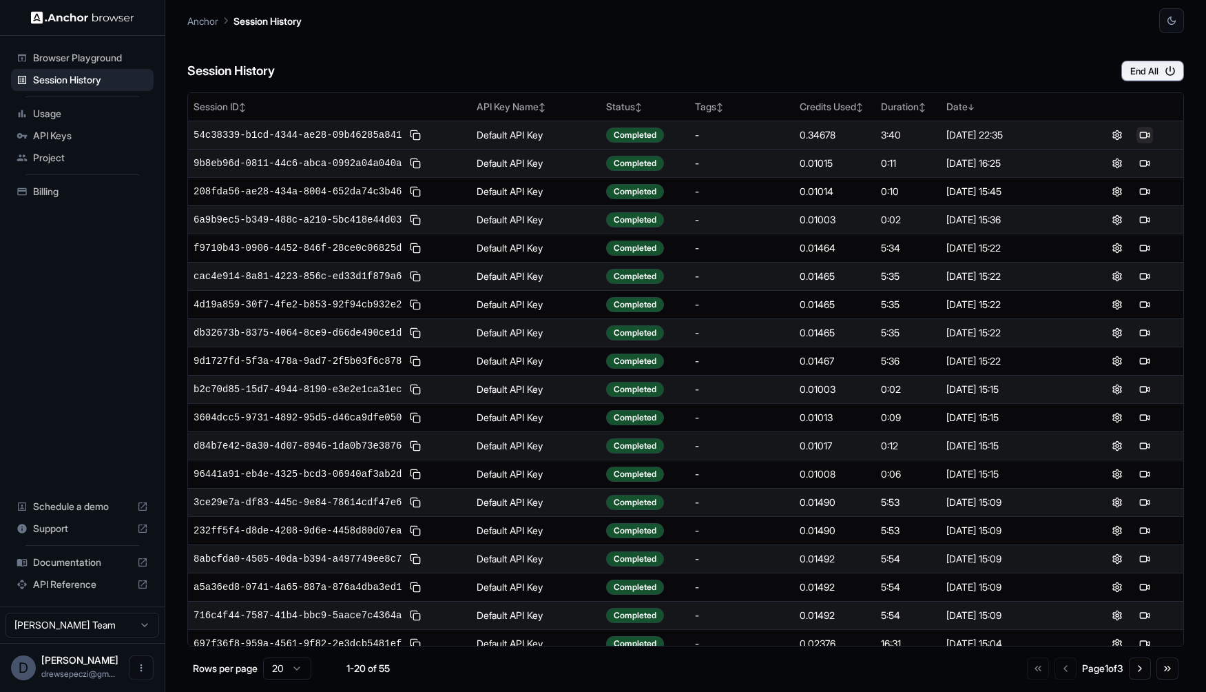
click at [1141, 132] on button at bounding box center [1144, 135] width 17 height 17
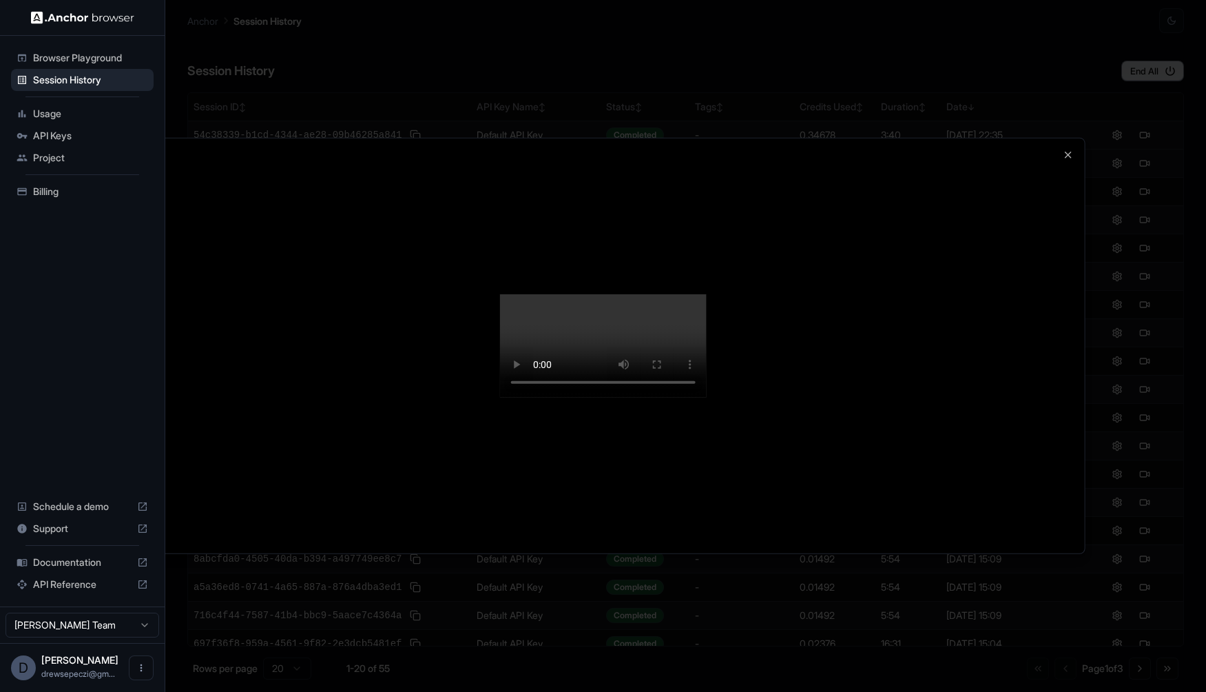
click at [1139, 184] on div at bounding box center [603, 346] width 1206 height 692
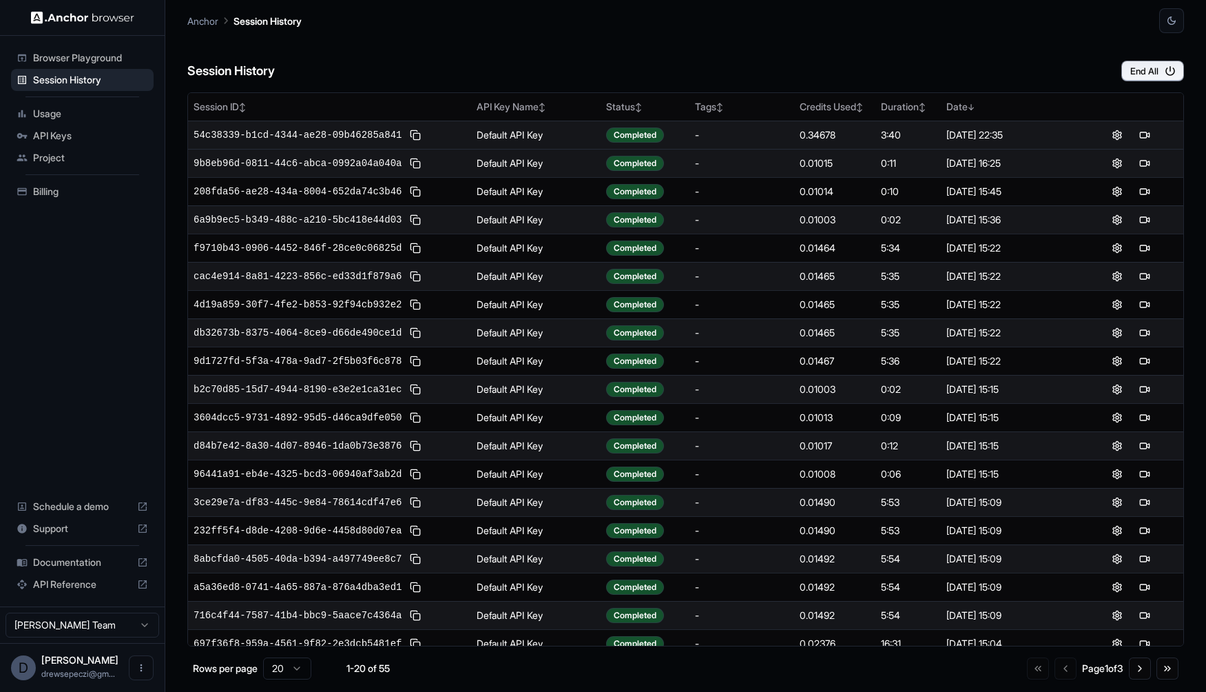
click at [941, 63] on div "Session History End All" at bounding box center [685, 57] width 997 height 48
